Goal: Information Seeking & Learning: Check status

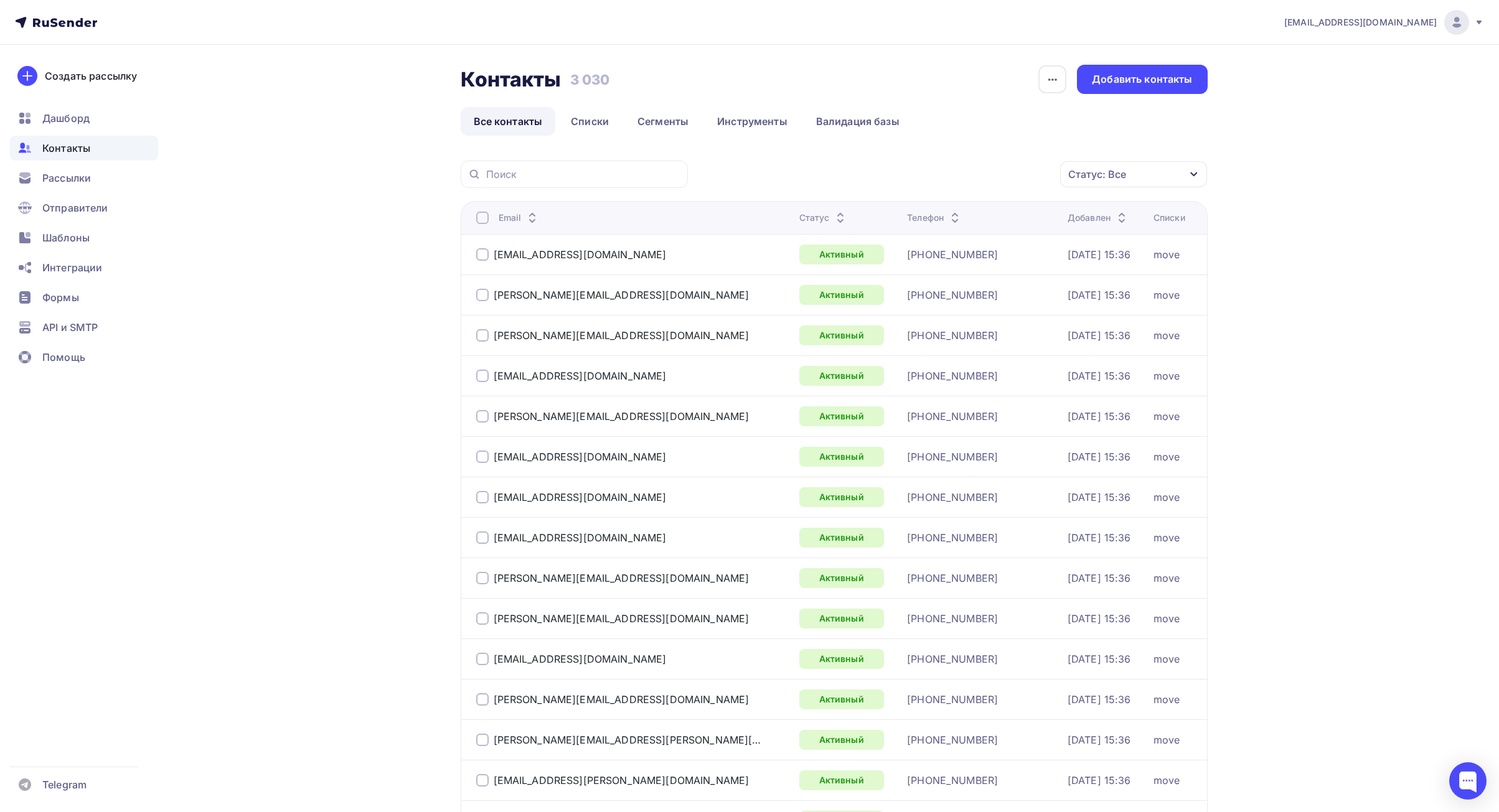
click at [84, 153] on span "Контакты" at bounding box center [67, 148] width 48 height 15
click at [79, 131] on ul "Дашборд Контакты Рассылки Отправители Шаблоны Интеграции Формы API и SMTP Помощь" at bounding box center [84, 241] width 148 height 271
click at [76, 125] on span "Дашборд" at bounding box center [66, 118] width 47 height 15
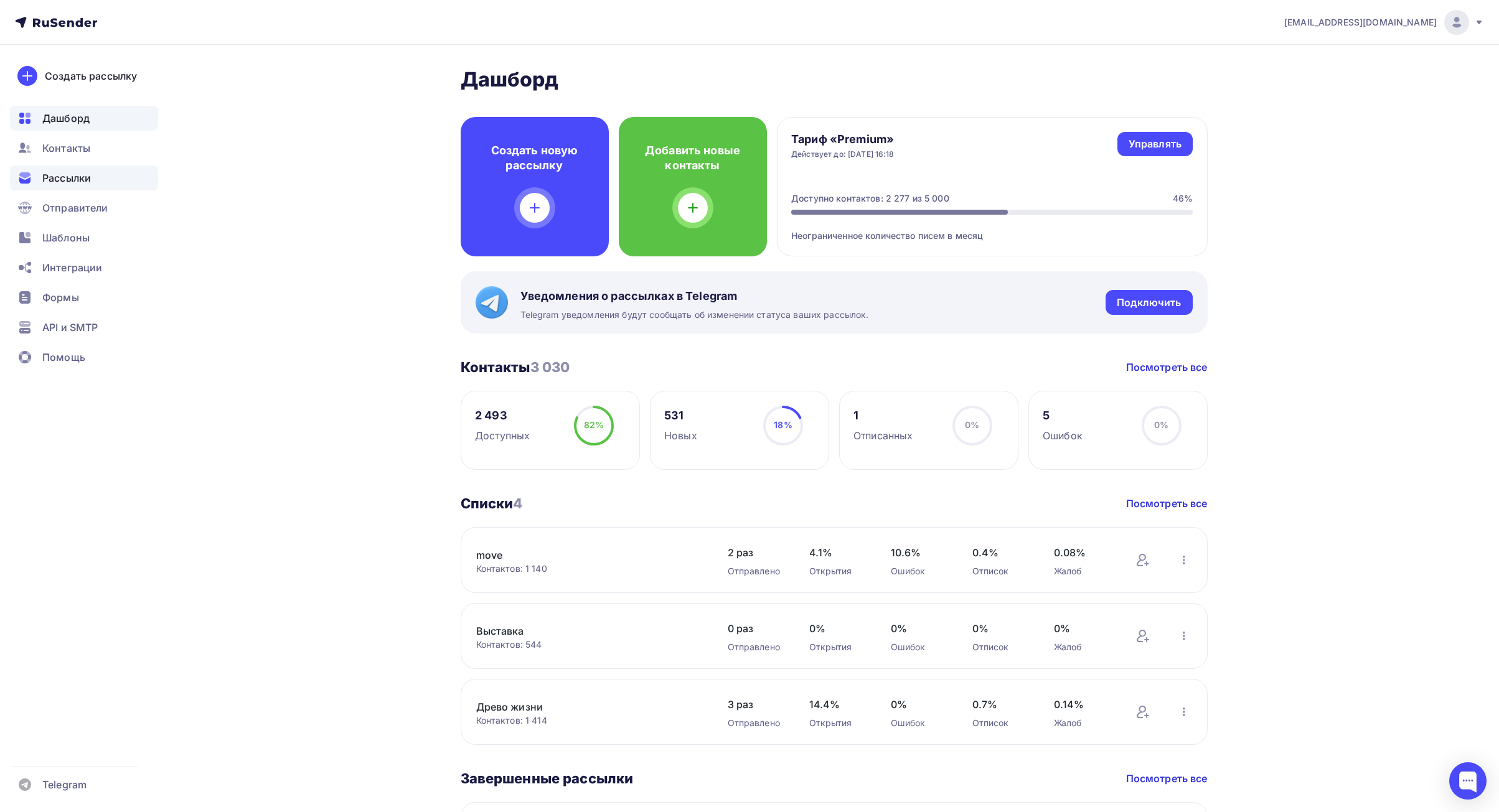
click at [64, 175] on span "Рассылки" at bounding box center [67, 178] width 49 height 15
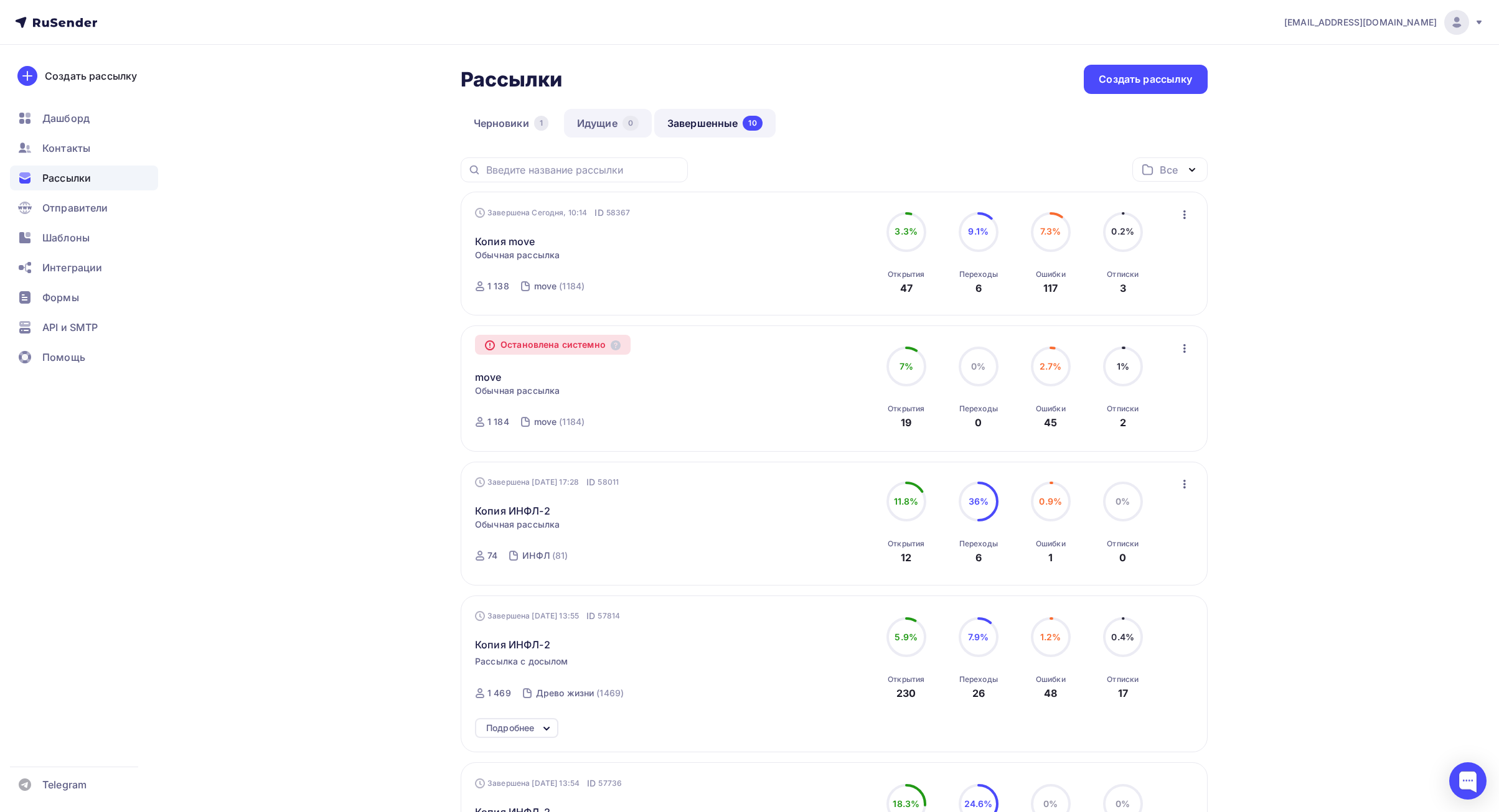
click at [606, 128] on link "Идущие 0" at bounding box center [607, 123] width 88 height 28
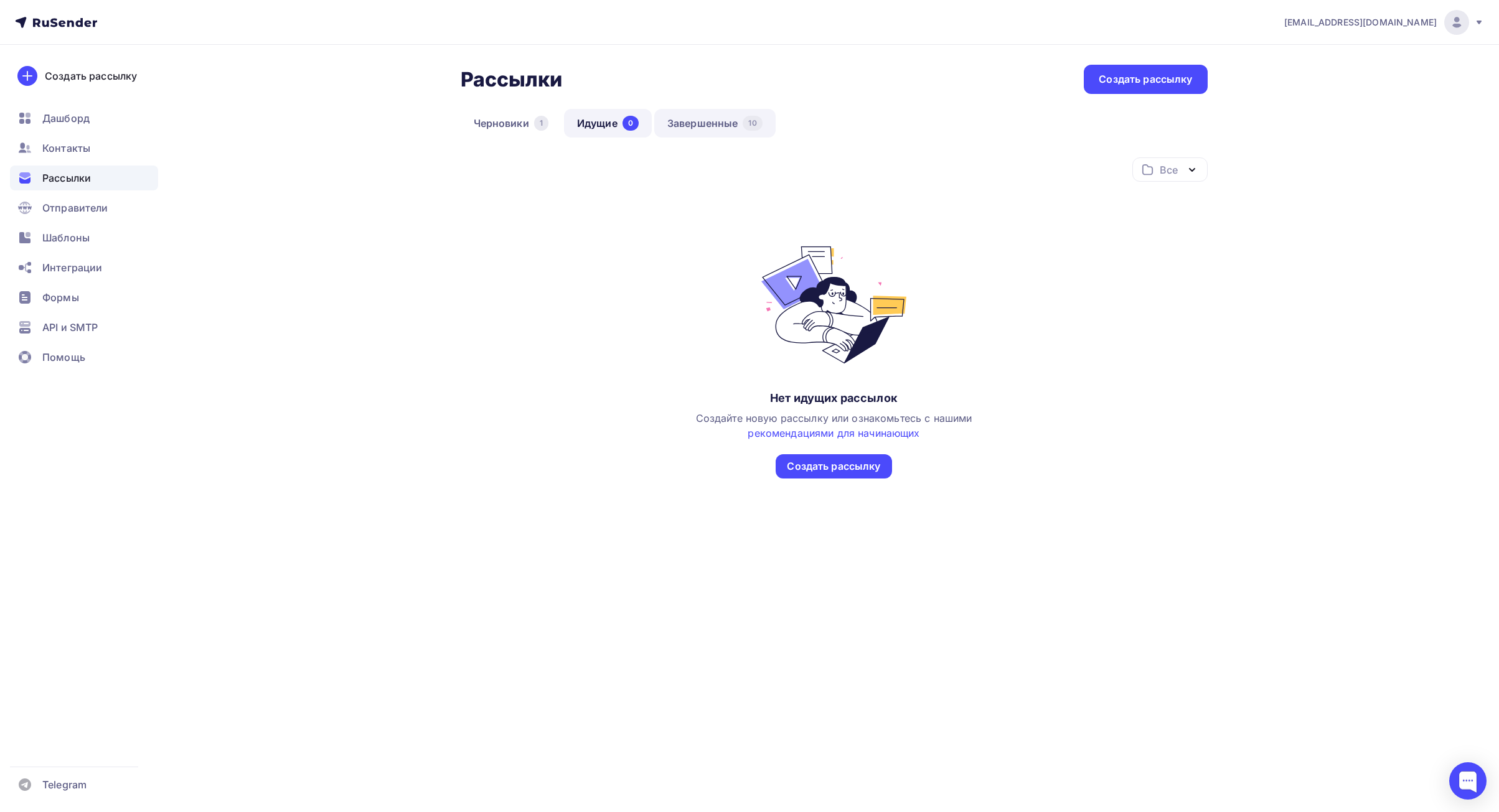
click at [680, 130] on link "Завершенные 10" at bounding box center [715, 123] width 121 height 28
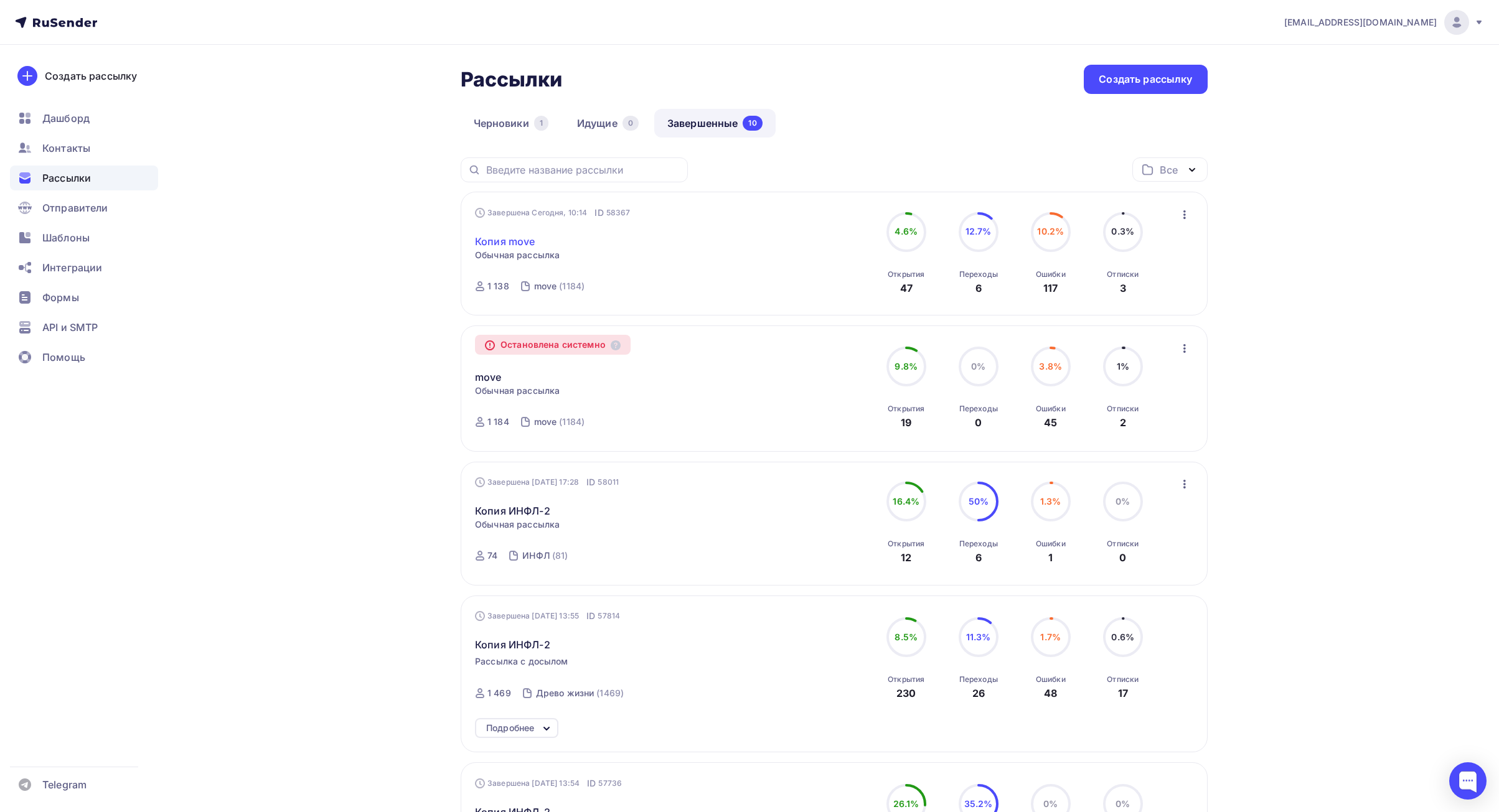
click at [519, 242] on link "Копия move" at bounding box center [505, 242] width 60 height 15
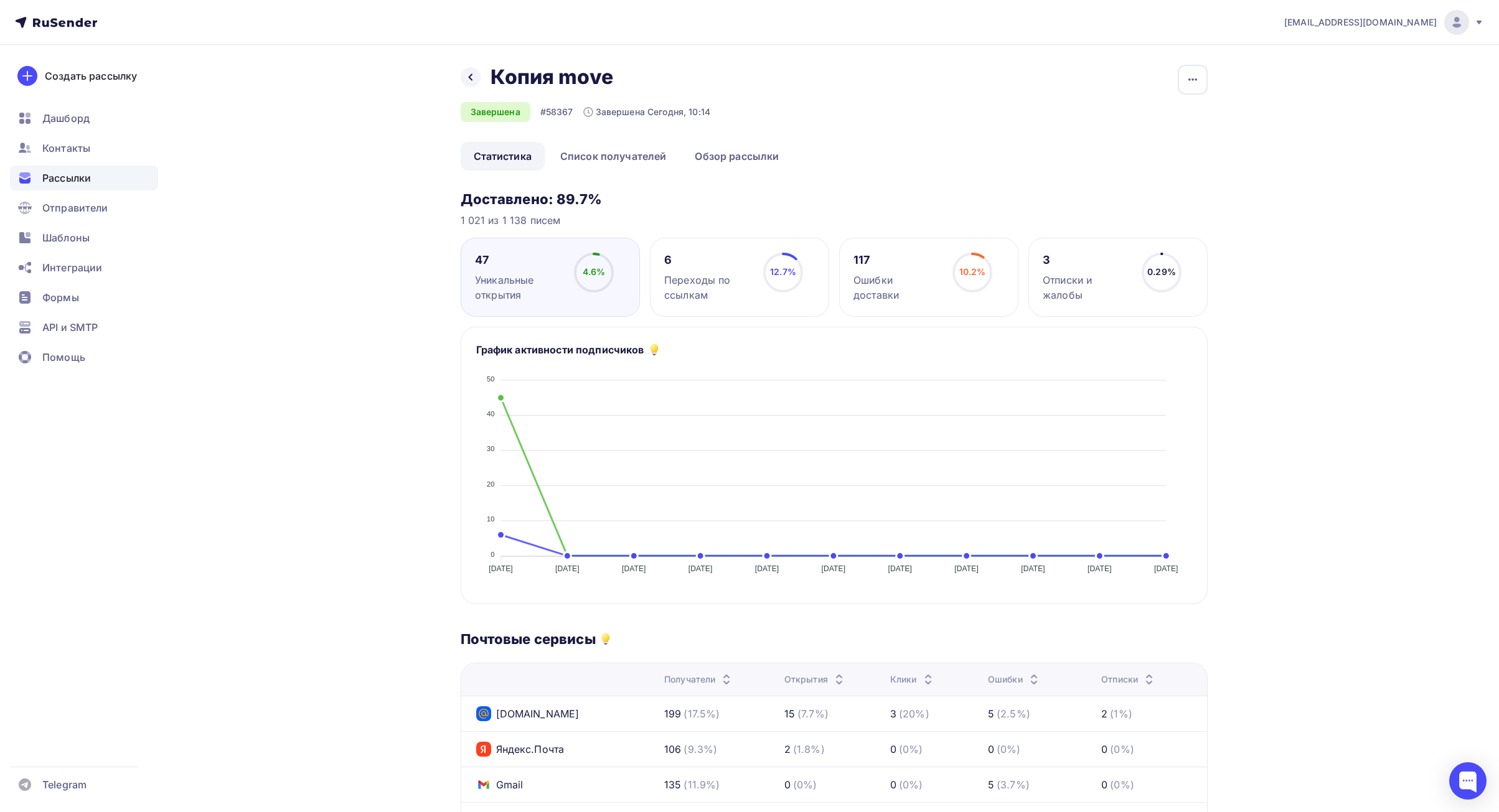
click at [481, 82] on div "Назад Копия move Копия move" at bounding box center [585, 76] width 249 height 25
click at [471, 76] on icon at bounding box center [470, 76] width 10 height 10
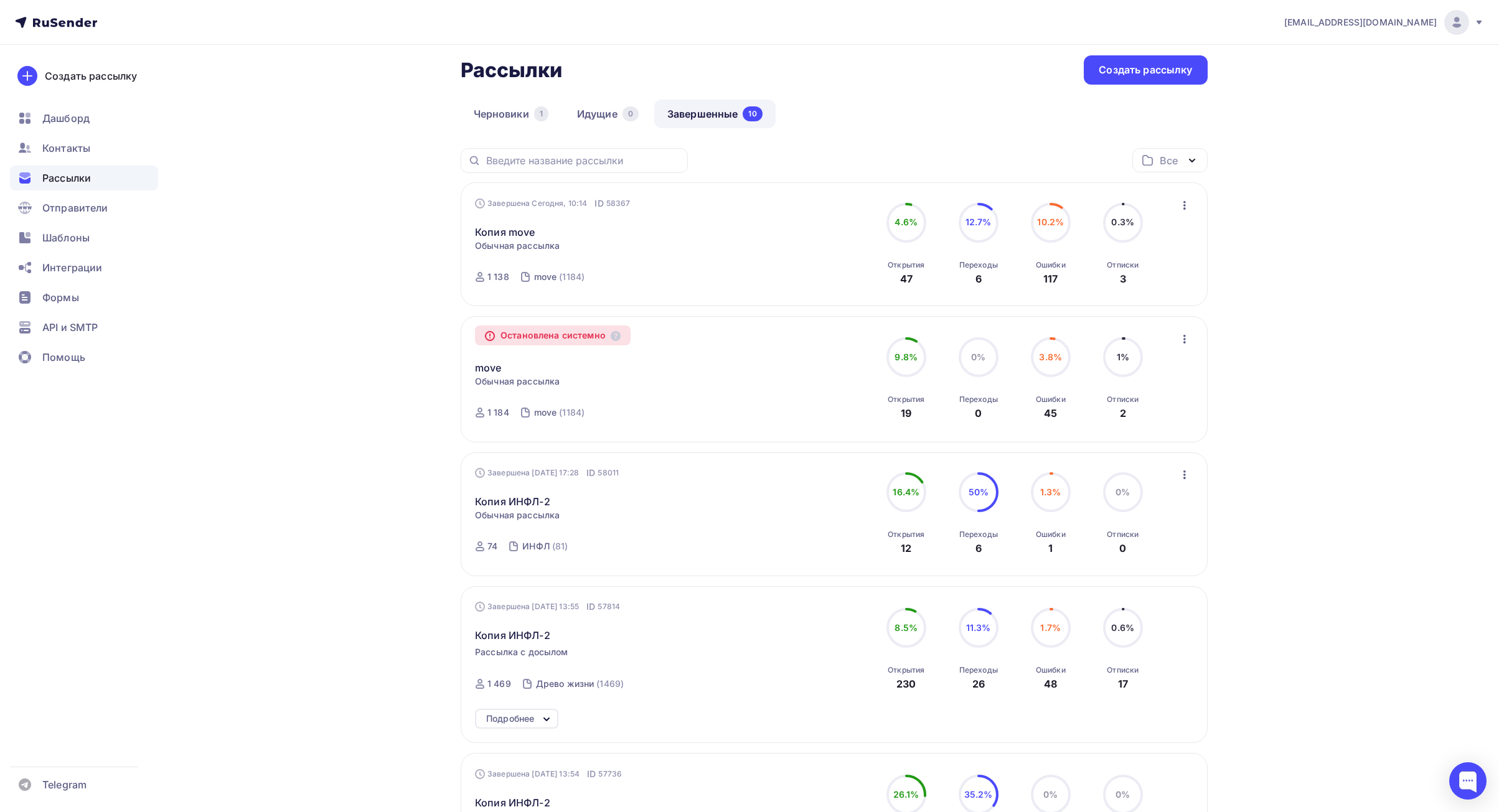
scroll to position [11, 0]
click at [529, 475] on div "Завершена [DATE] 17:28 ID 58011" at bounding box center [547, 471] width 144 height 13
click at [529, 489] on div "Копия ИНФЛ-2 Статистика Обзор рассылки Копировать в новую Добавить в папку" at bounding box center [616, 492] width 284 height 30
click at [527, 495] on link "Копия ИНФЛ-2" at bounding box center [512, 500] width 76 height 15
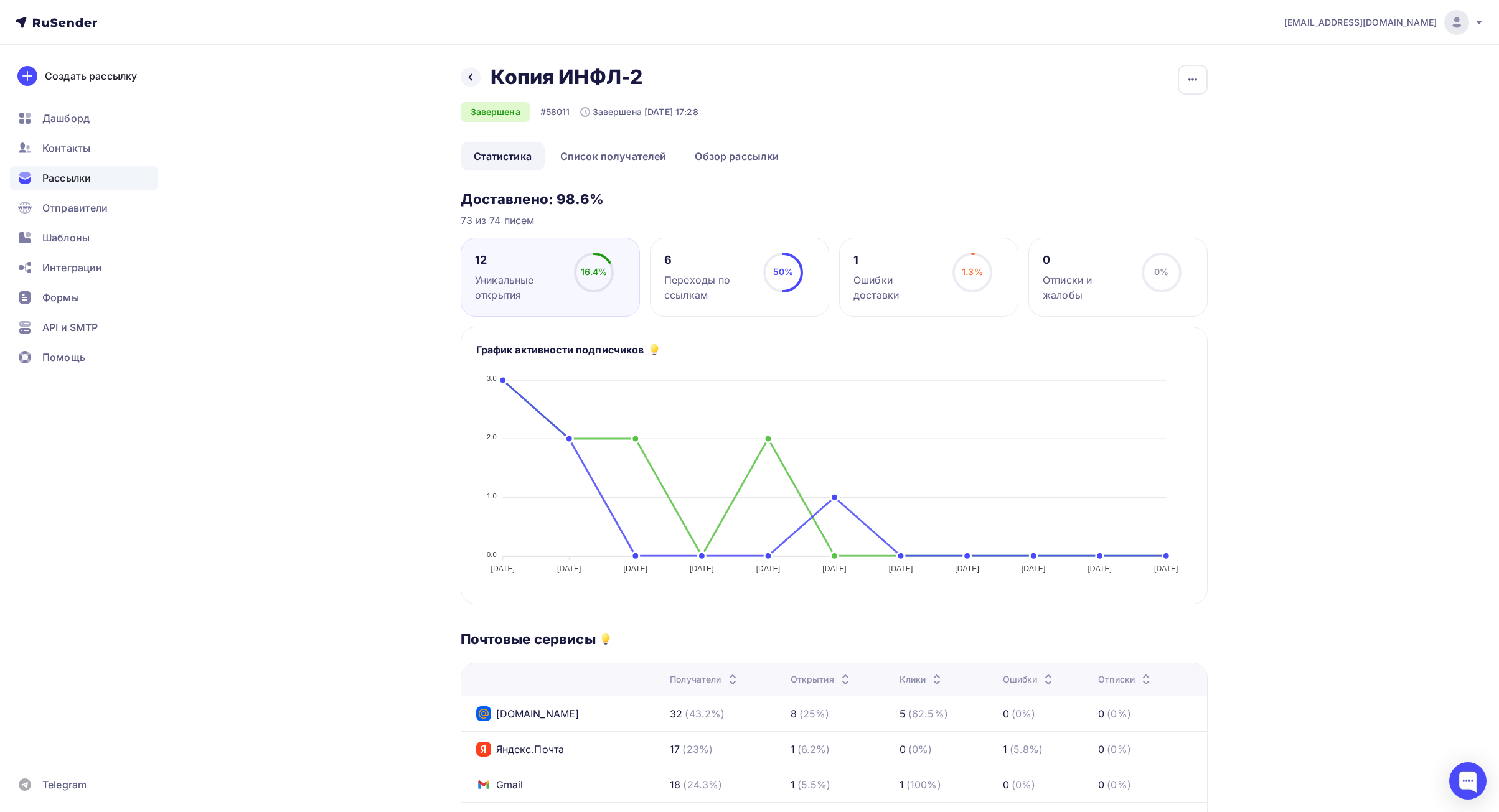
click at [922, 272] on div "Ошибки доставки" at bounding box center [897, 287] width 88 height 30
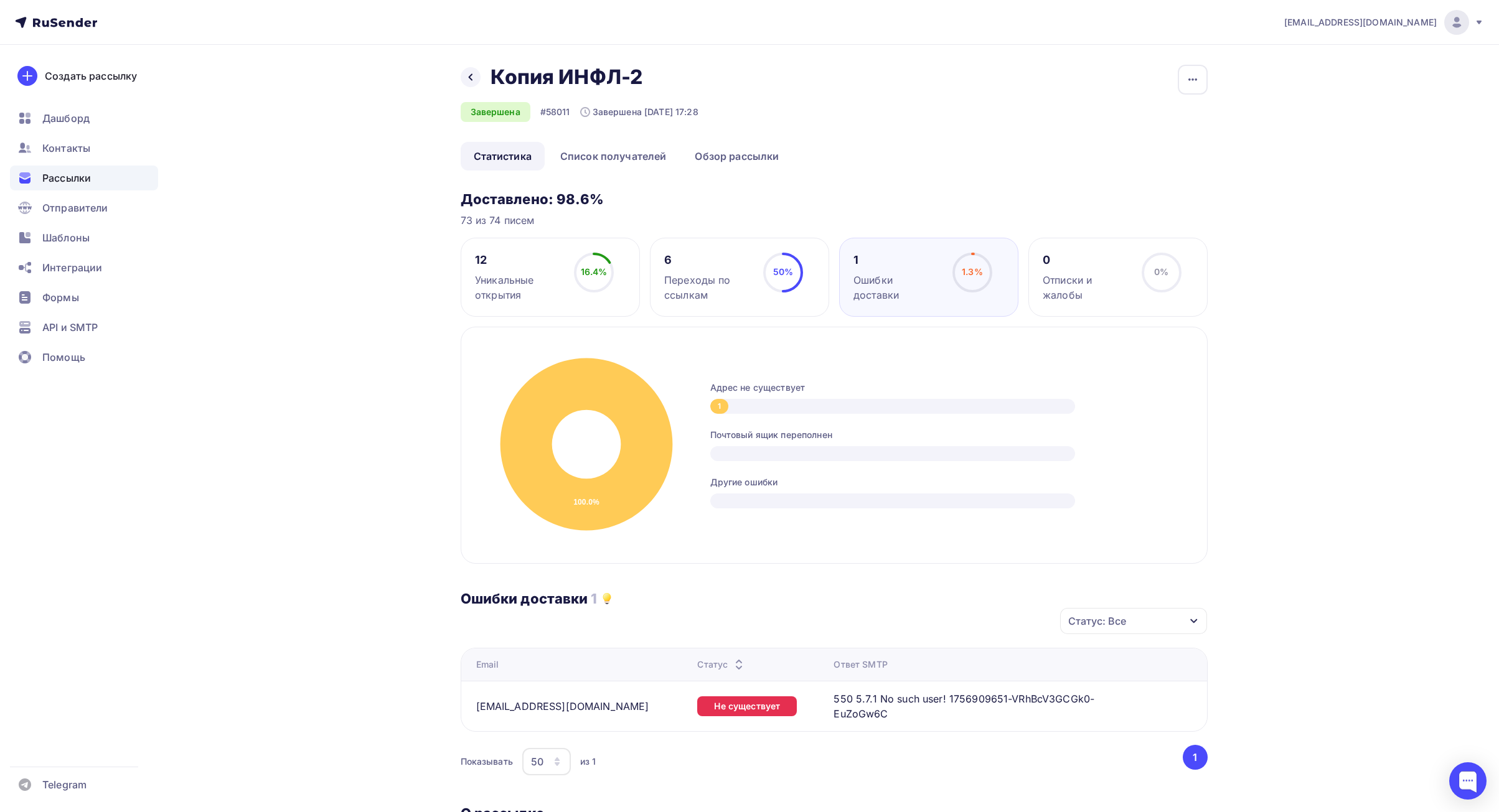
click at [558, 264] on div "12" at bounding box center [518, 260] width 88 height 15
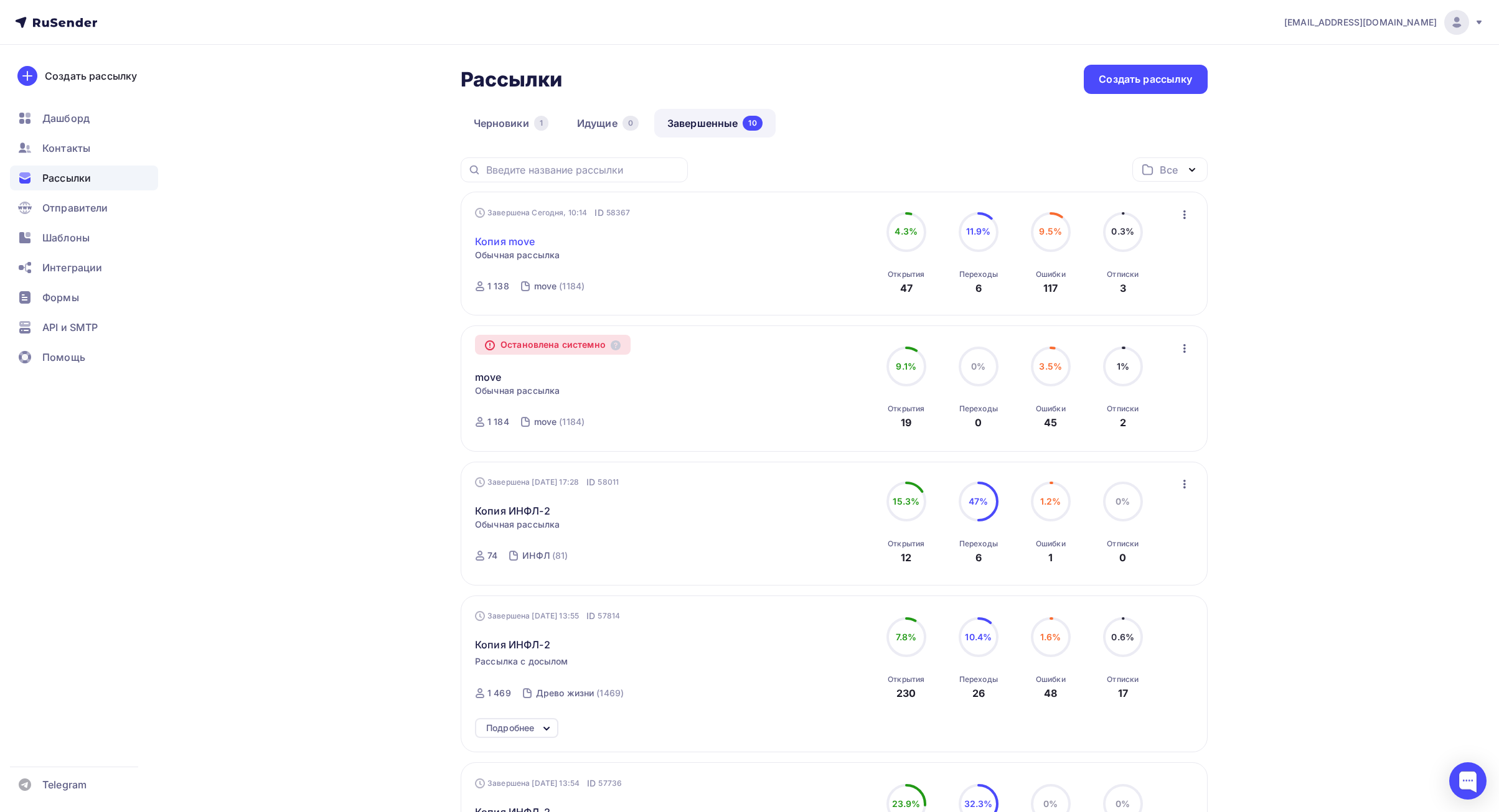
click at [519, 242] on link "Копия move" at bounding box center [505, 242] width 60 height 15
